Goal: Check status: Check status

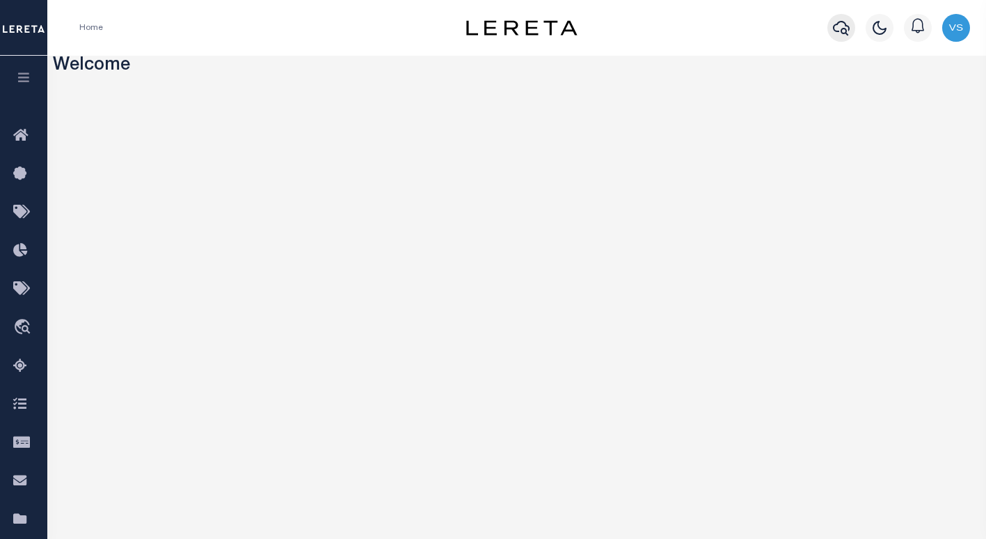
click at [838, 24] on icon "button" at bounding box center [841, 28] width 17 height 15
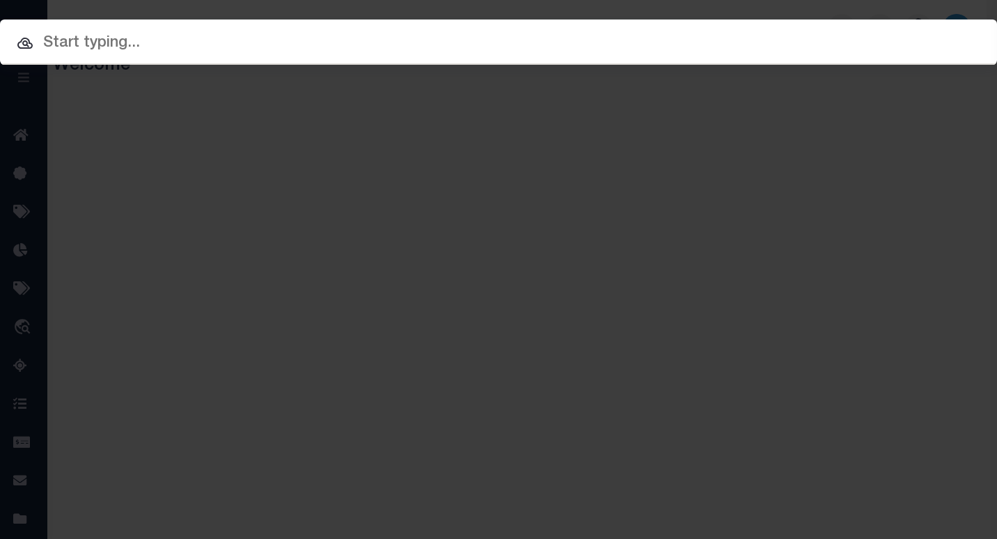
paste input "4680100540"
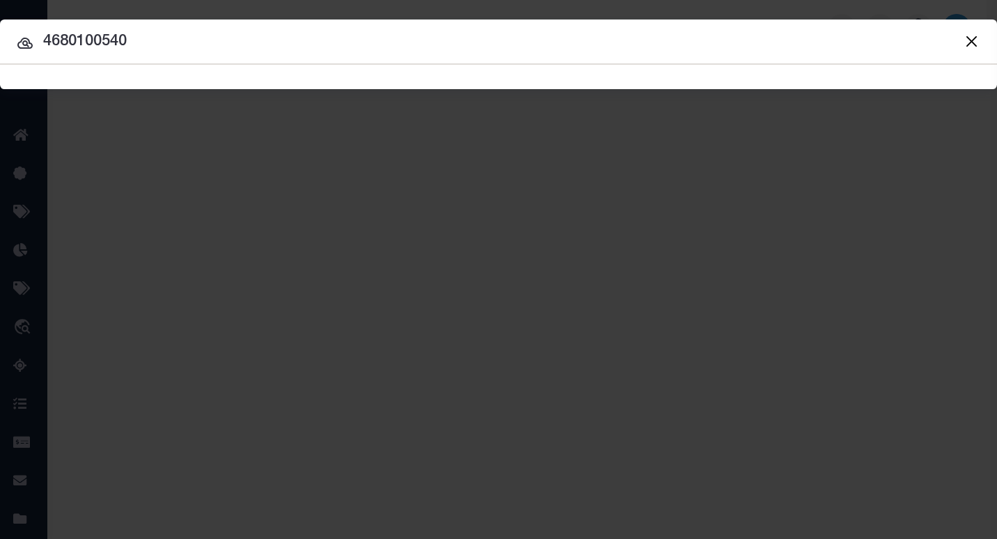
type input "4680100540"
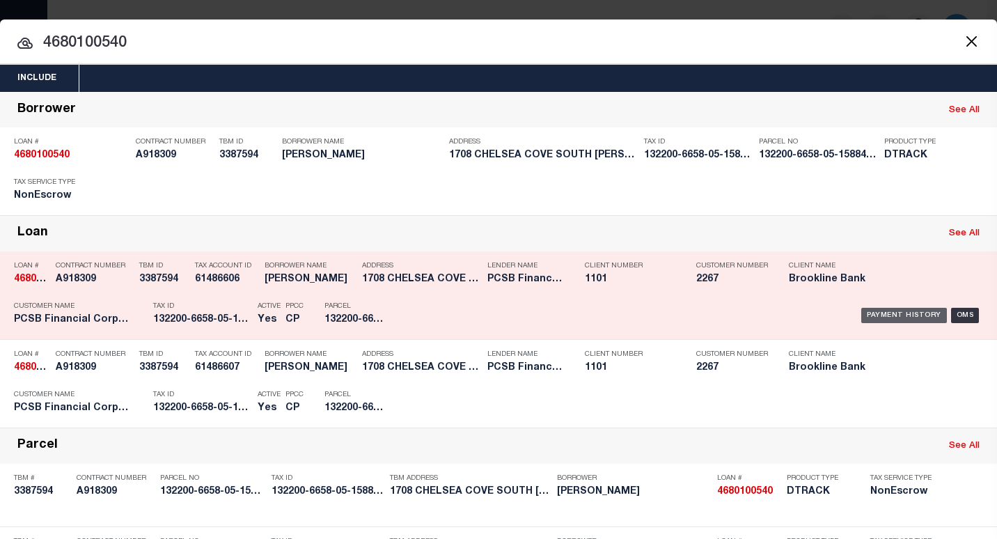
click at [862, 313] on div "Payment History" at bounding box center [904, 315] width 86 height 15
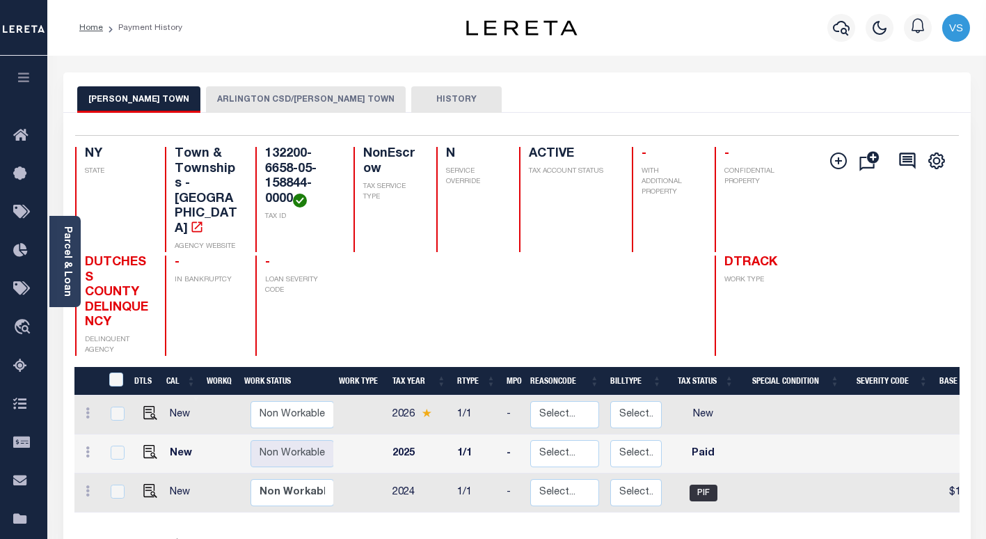
click at [264, 94] on button "ARLINGTON CSD/[PERSON_NAME] TOWN" at bounding box center [306, 99] width 200 height 26
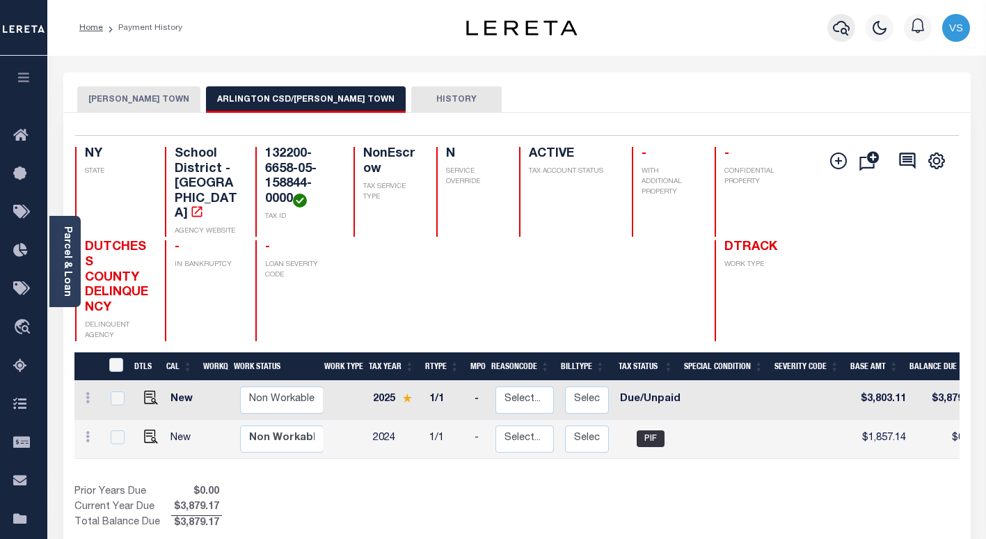
click at [836, 26] on icon "button" at bounding box center [841, 27] width 17 height 17
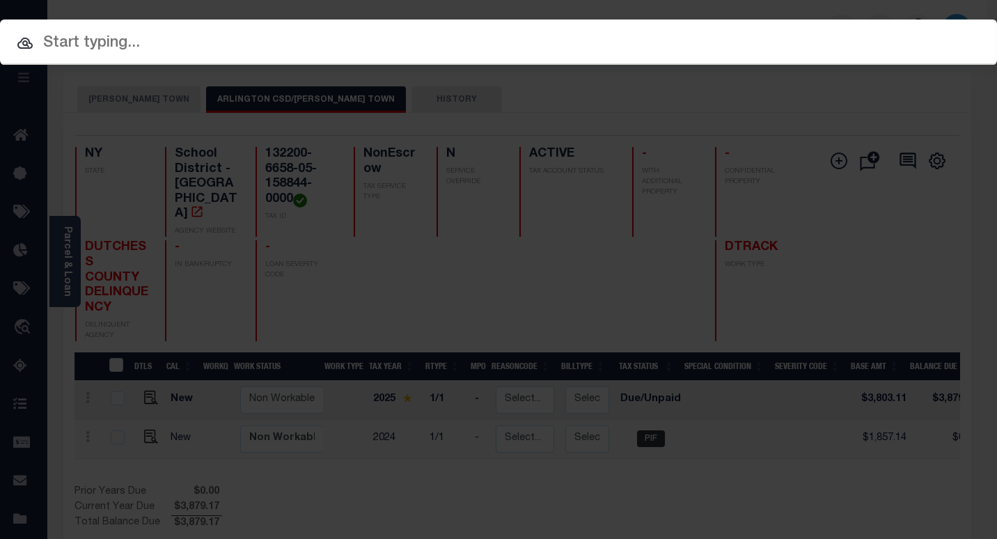
paste input "2000120540"
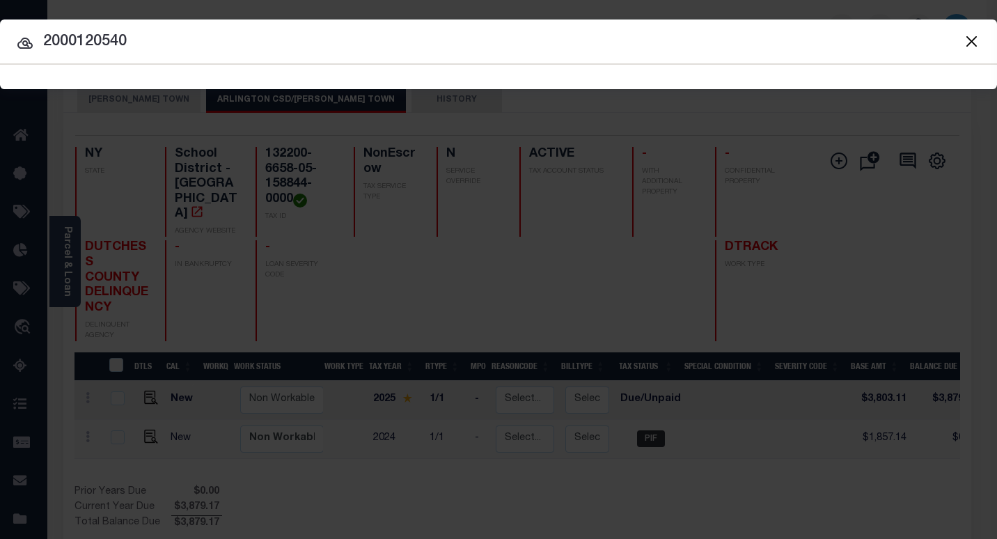
type input "2000120540"
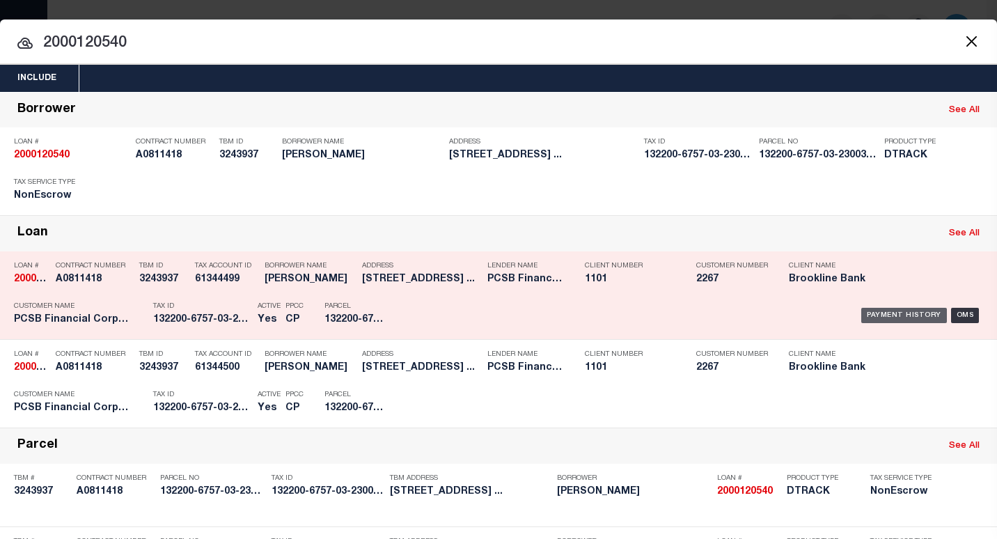
click at [874, 312] on div "Payment History" at bounding box center [904, 315] width 86 height 15
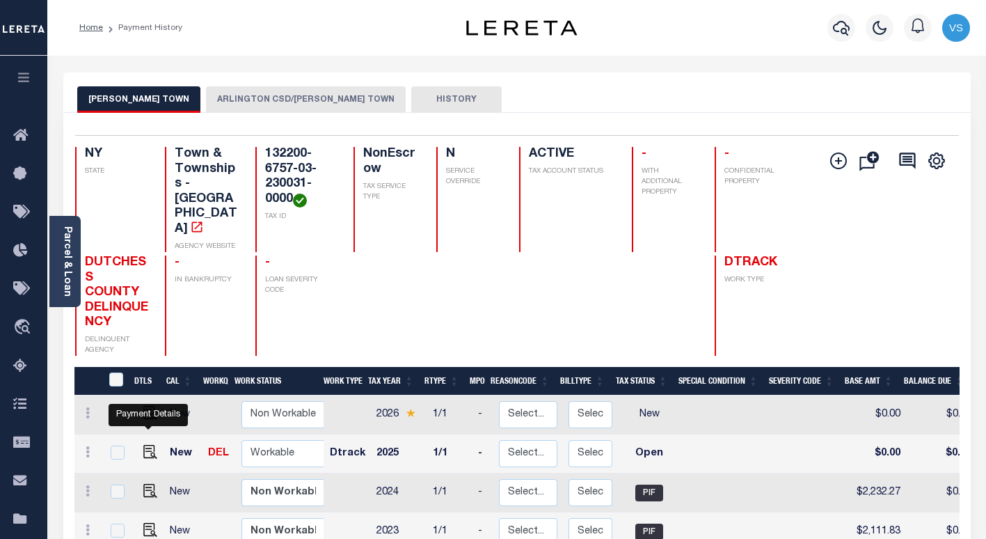
drag, startPoint x: 148, startPoint y: 427, endPoint x: 229, endPoint y: 418, distance: 82.0
click at [148, 445] on img "" at bounding box center [150, 452] width 14 height 14
checkbox input "true"
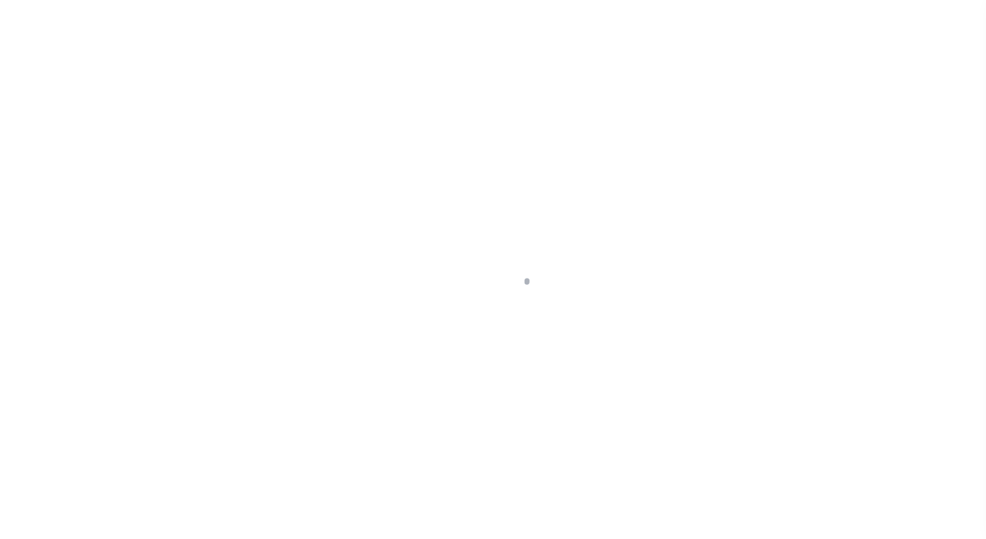
select select "OP2"
